Goal: Task Accomplishment & Management: Manage account settings

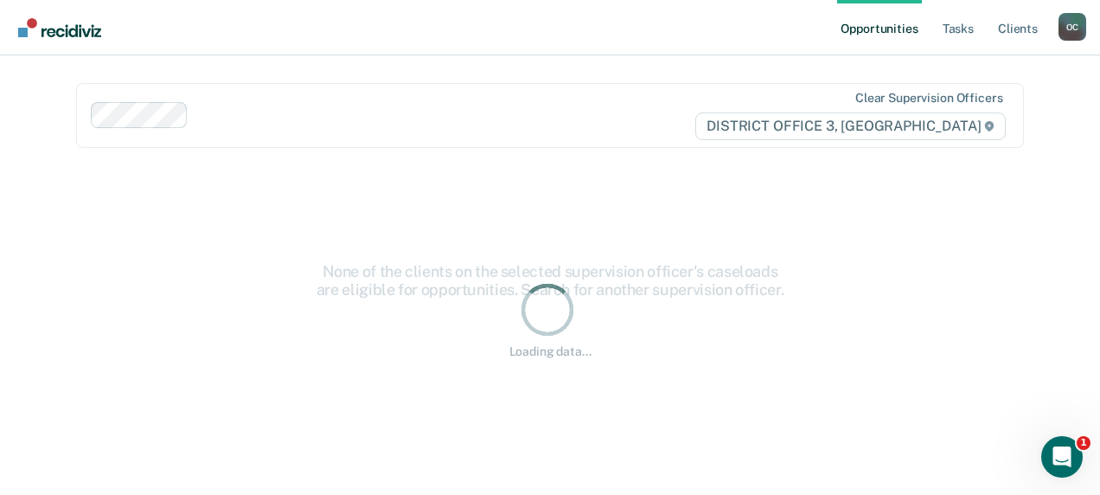
drag, startPoint x: 696, startPoint y: 185, endPoint x: 676, endPoint y: 183, distance: 19.1
click at [696, 185] on div "Loading data..." at bounding box center [550, 319] width 949 height 301
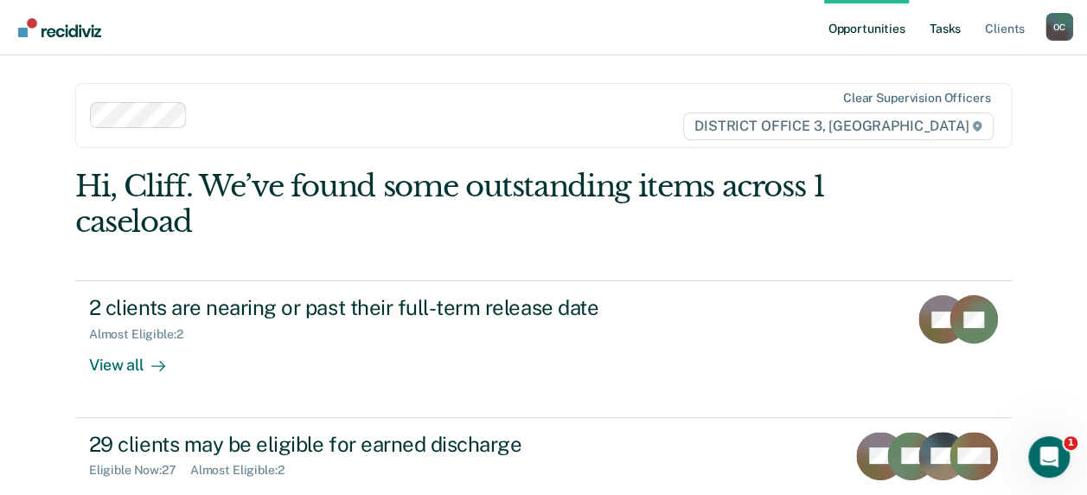
click at [948, 26] on link "Tasks" at bounding box center [945, 27] width 38 height 55
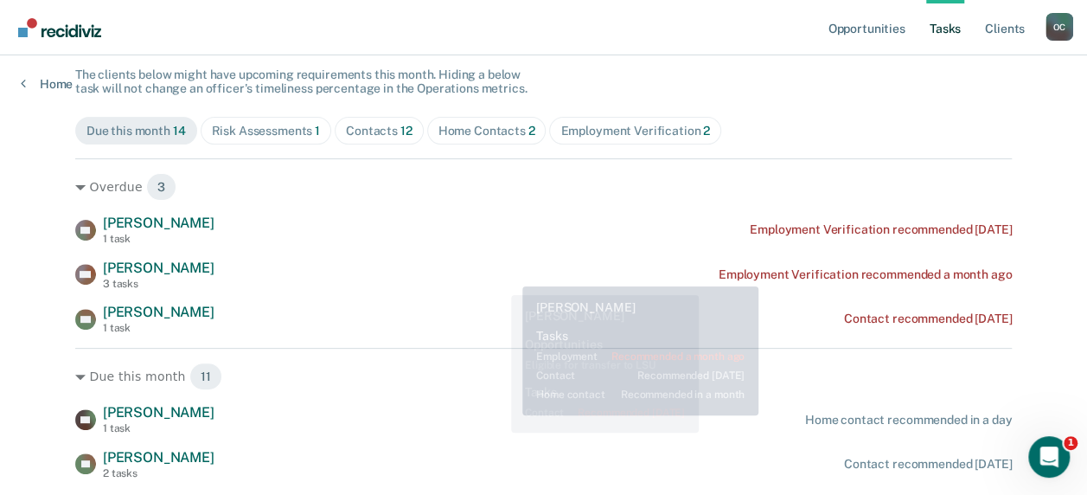
scroll to position [173, 0]
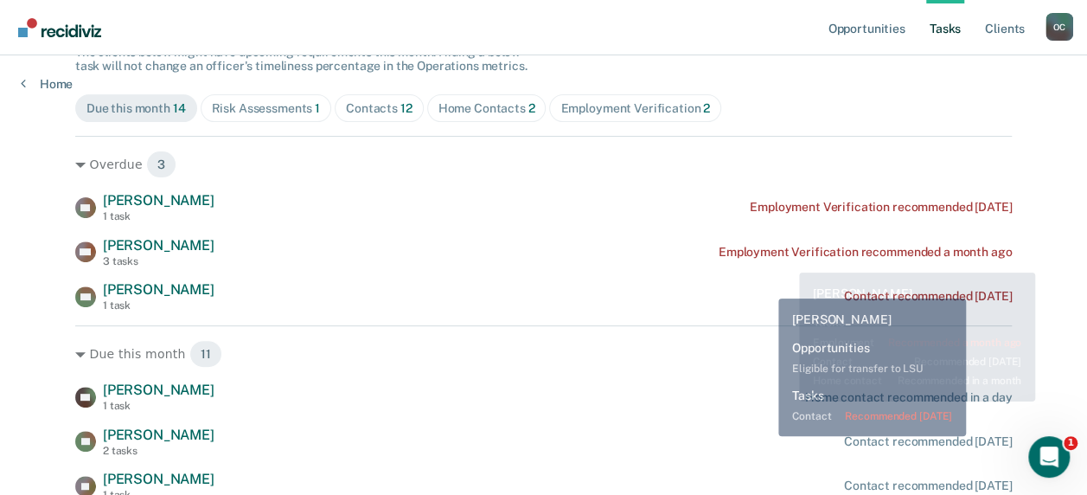
drag, startPoint x: 764, startPoint y: 285, endPoint x: 716, endPoint y: 288, distance: 47.6
click at [764, 285] on div "ND [PERSON_NAME] 1 task Contact recommended [DATE]" at bounding box center [543, 296] width 937 height 30
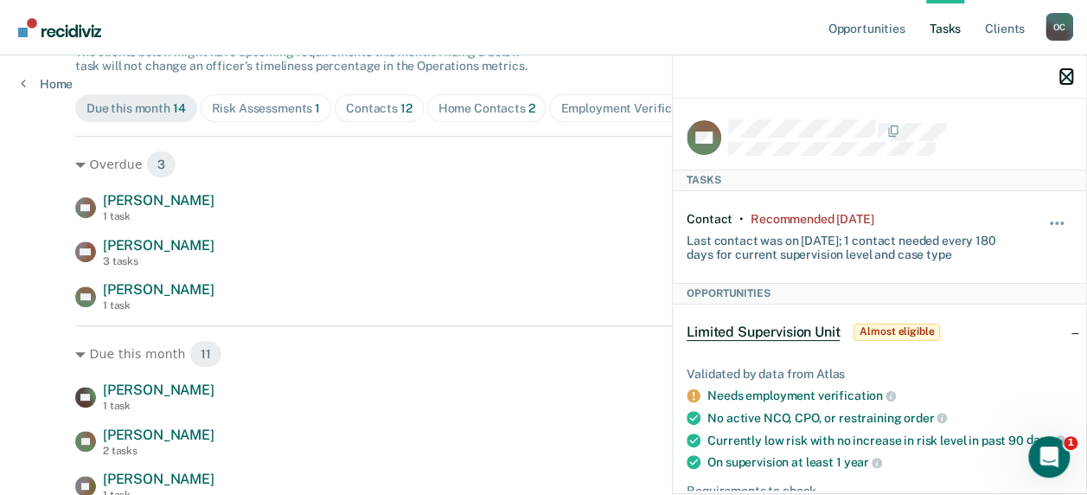
click at [1069, 78] on icon "button" at bounding box center [1067, 77] width 12 height 12
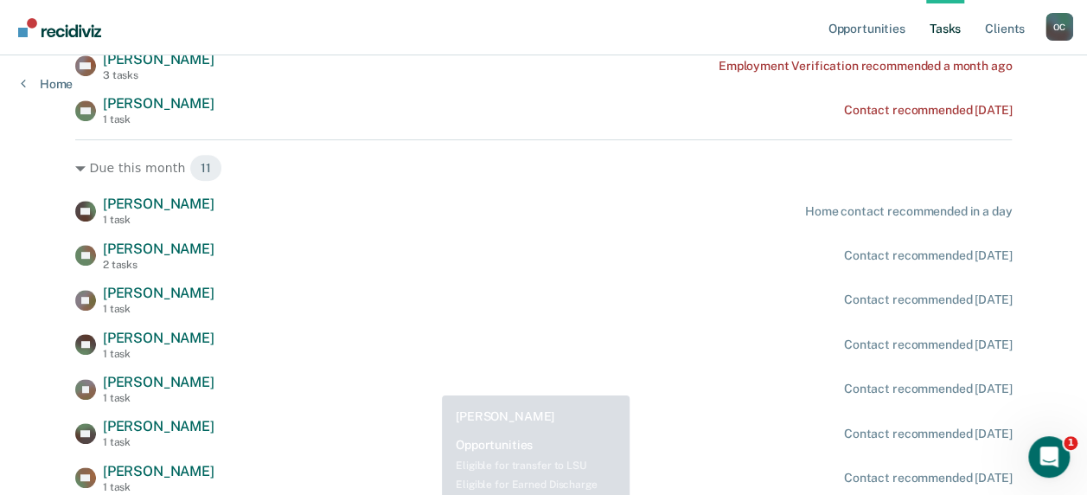
scroll to position [344, 0]
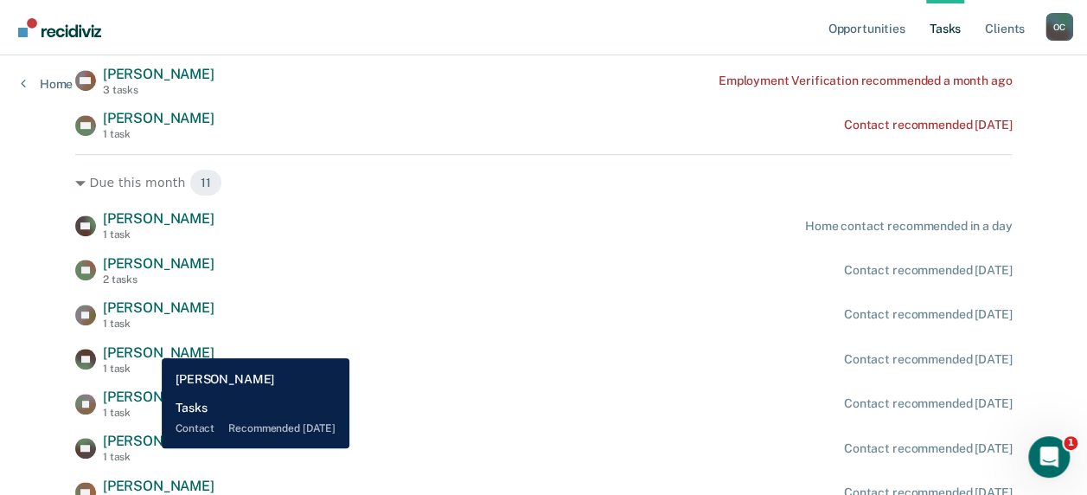
click at [149, 345] on span "[PERSON_NAME]" at bounding box center [159, 352] width 112 height 16
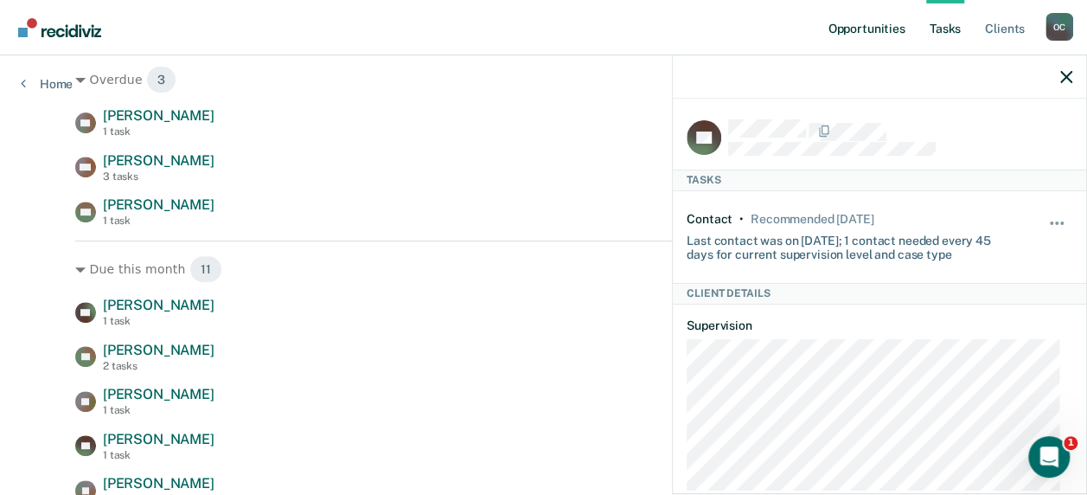
scroll to position [0, 0]
click at [1063, 80] on icon "button" at bounding box center [1067, 77] width 12 height 12
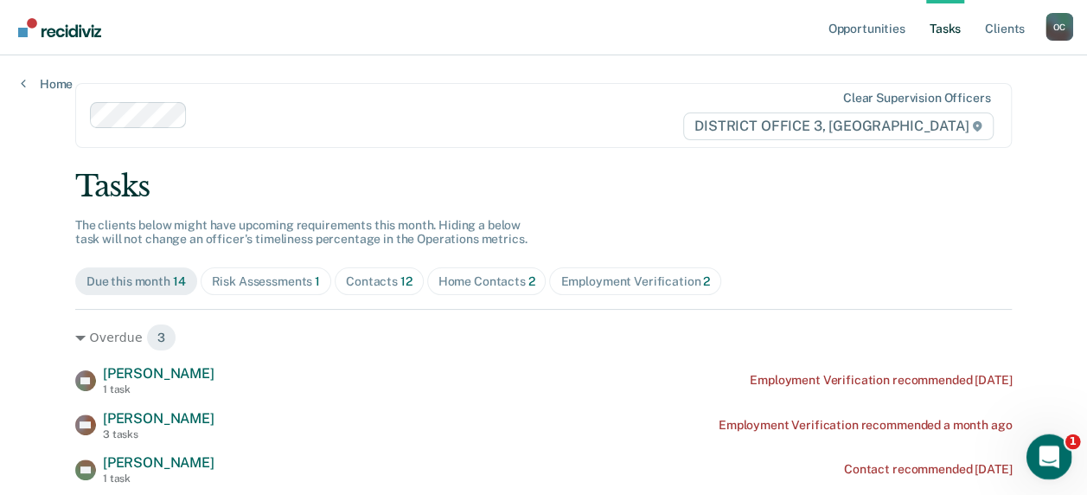
click at [1049, 446] on icon "Open Intercom Messenger" at bounding box center [1047, 454] width 29 height 29
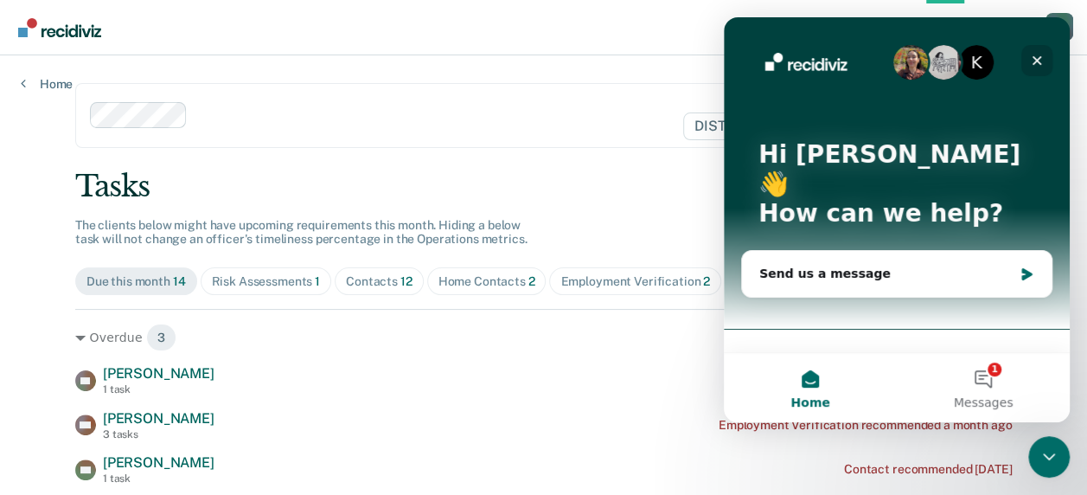
click at [1039, 59] on icon "Close" at bounding box center [1037, 61] width 14 height 14
